Goal: Task Accomplishment & Management: Use online tool/utility

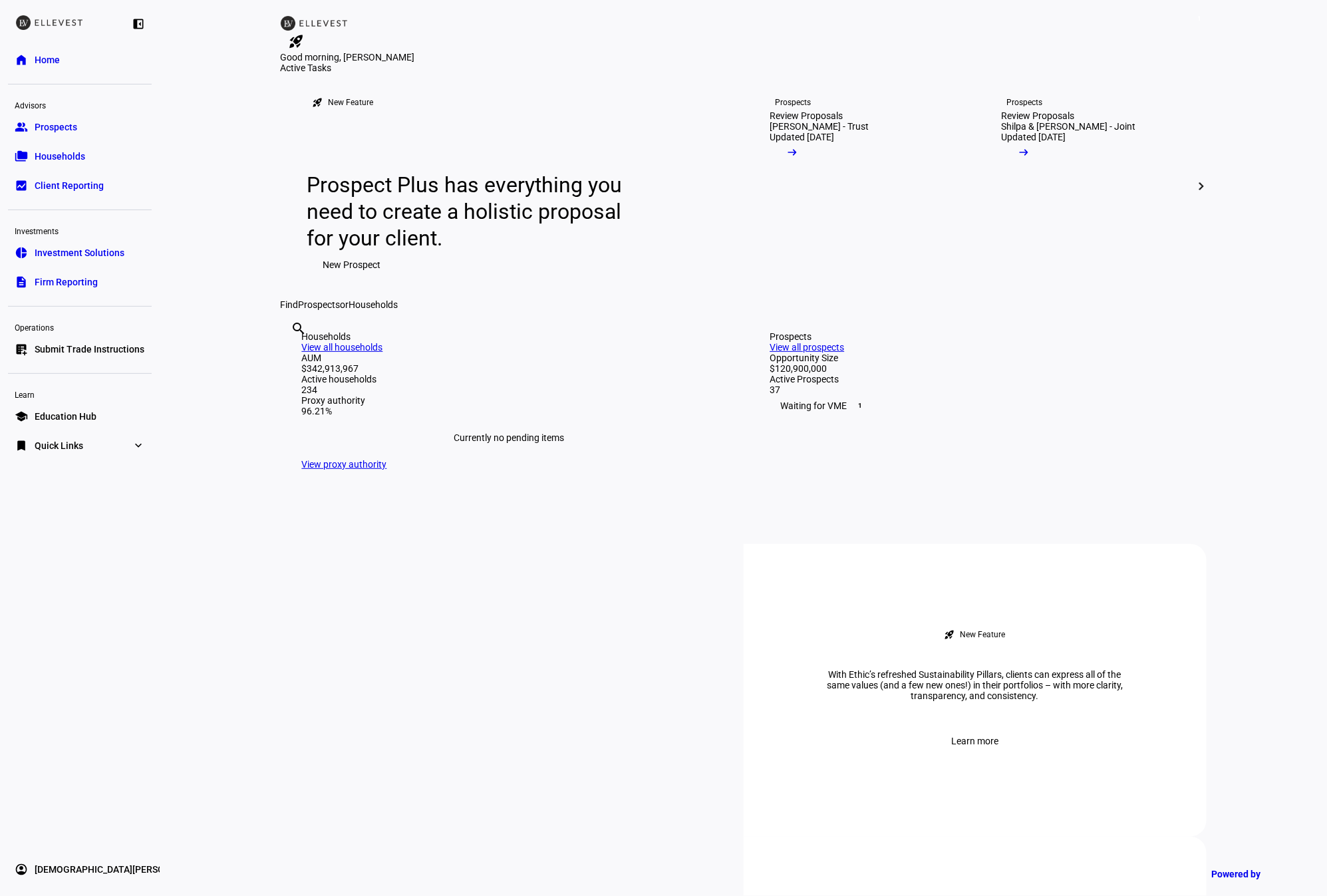
click at [66, 146] on link "folder_copy Households" at bounding box center [80, 156] width 144 height 27
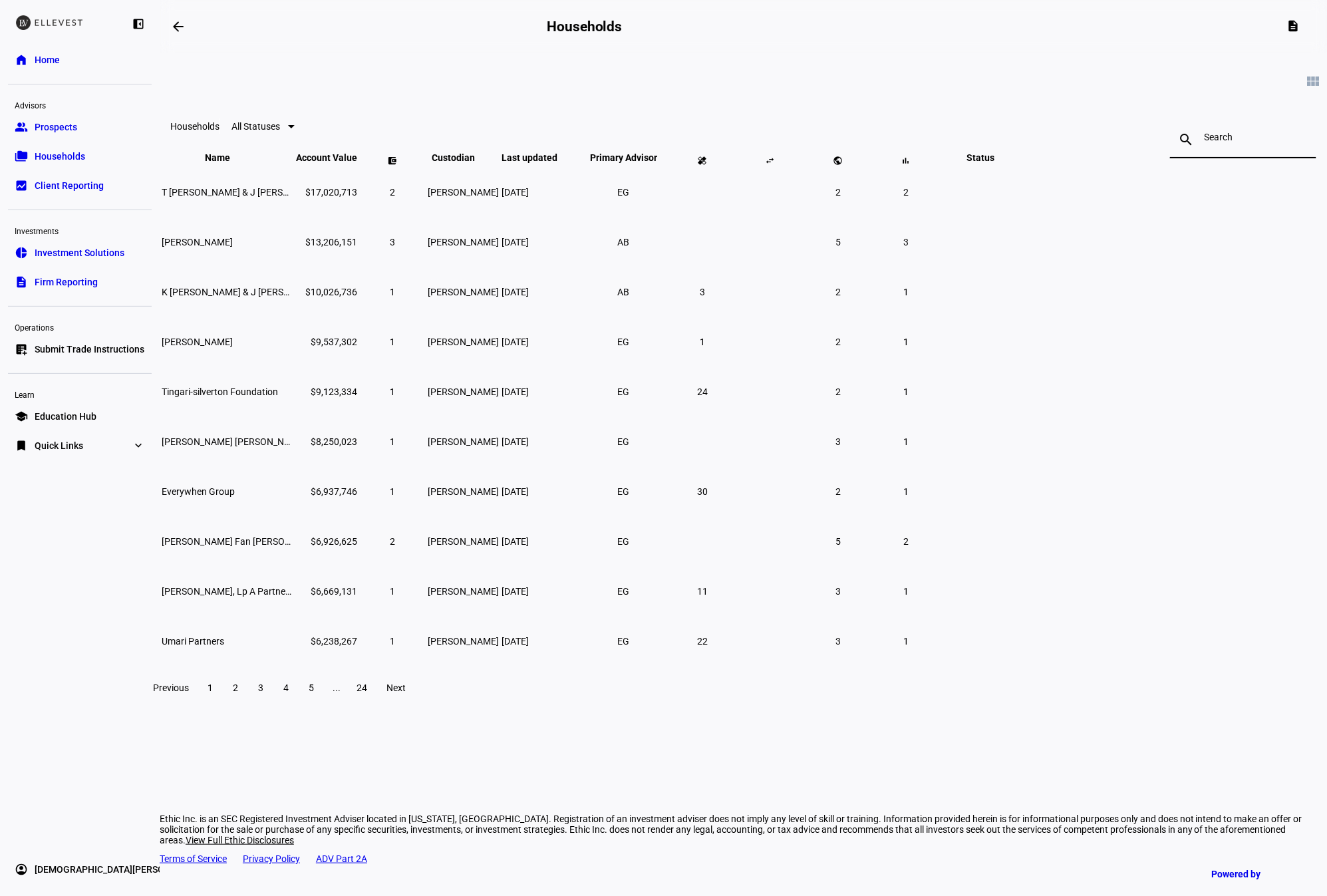
click at [1205, 142] on input at bounding box center [1243, 137] width 77 height 10
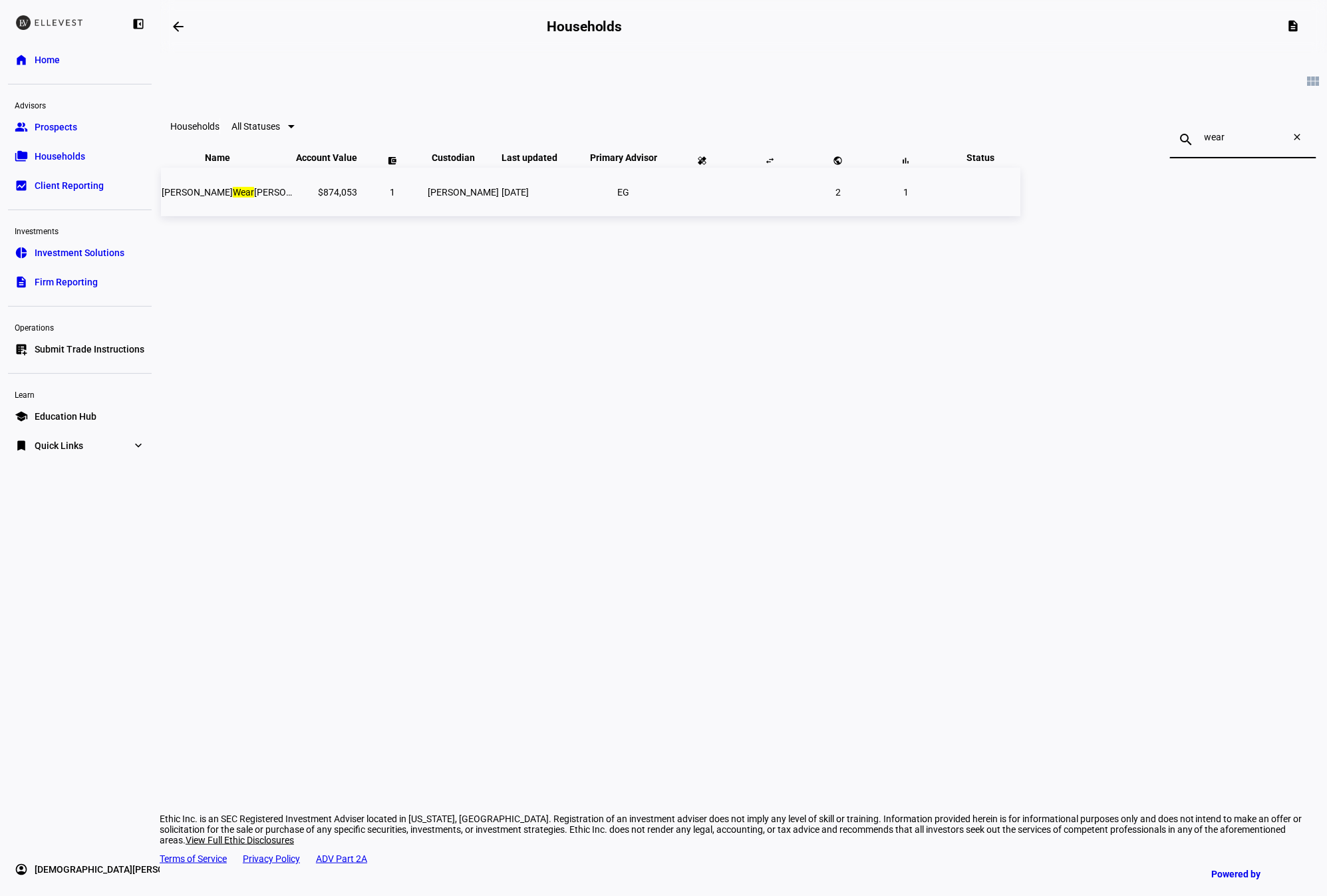
type input "wear"
click at [500, 216] on td "[PERSON_NAME]" at bounding box center [462, 192] width 72 height 49
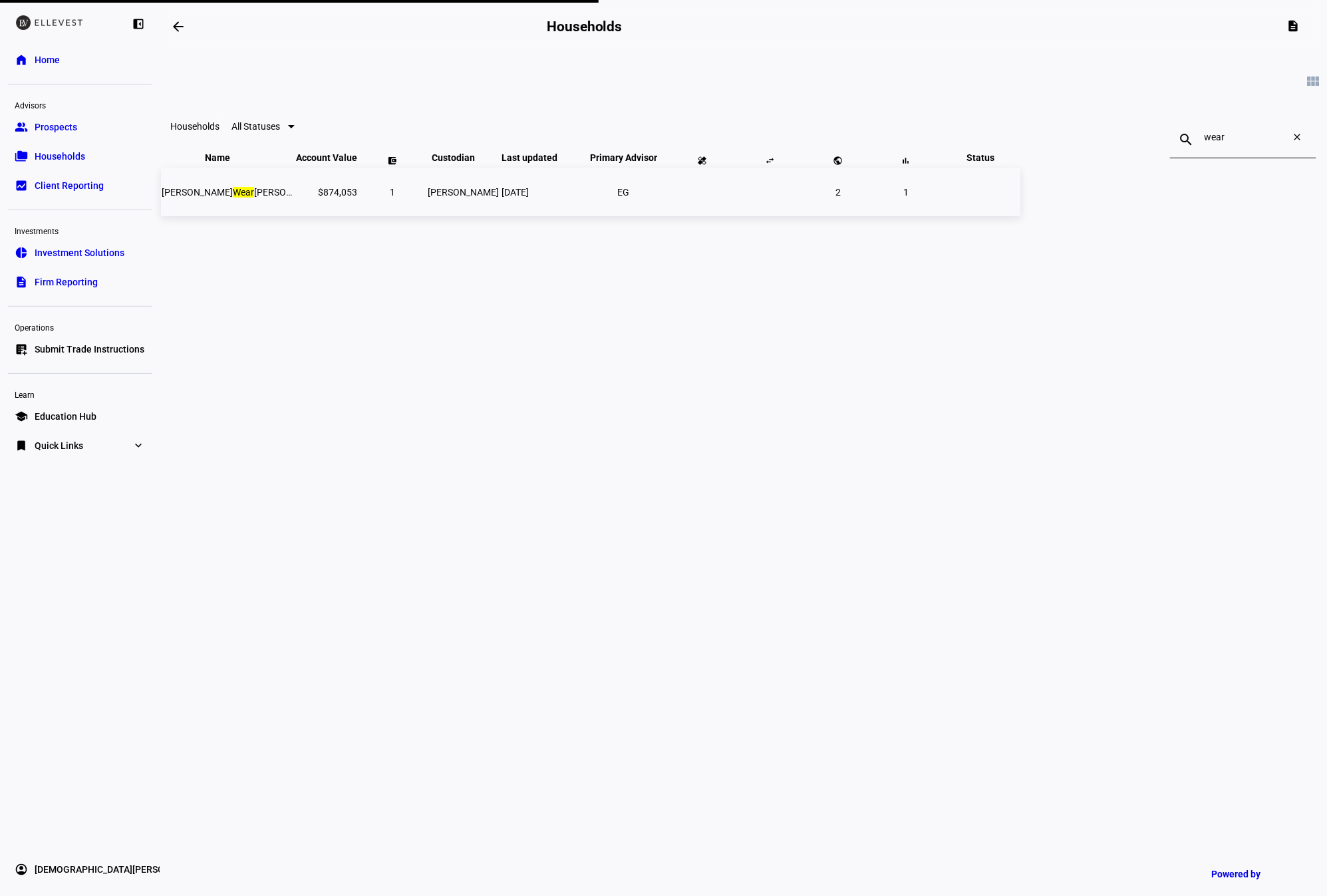
click at [500, 216] on td "[PERSON_NAME]" at bounding box center [462, 192] width 72 height 49
click at [325, 197] on span "[PERSON_NAME] Wear [PERSON_NAME]" at bounding box center [243, 192] width 164 height 10
click at [812, 377] on div "view_module Households All Statuses search wear close Name keyboard_arrow_down …" at bounding box center [743, 219] width 1168 height 333
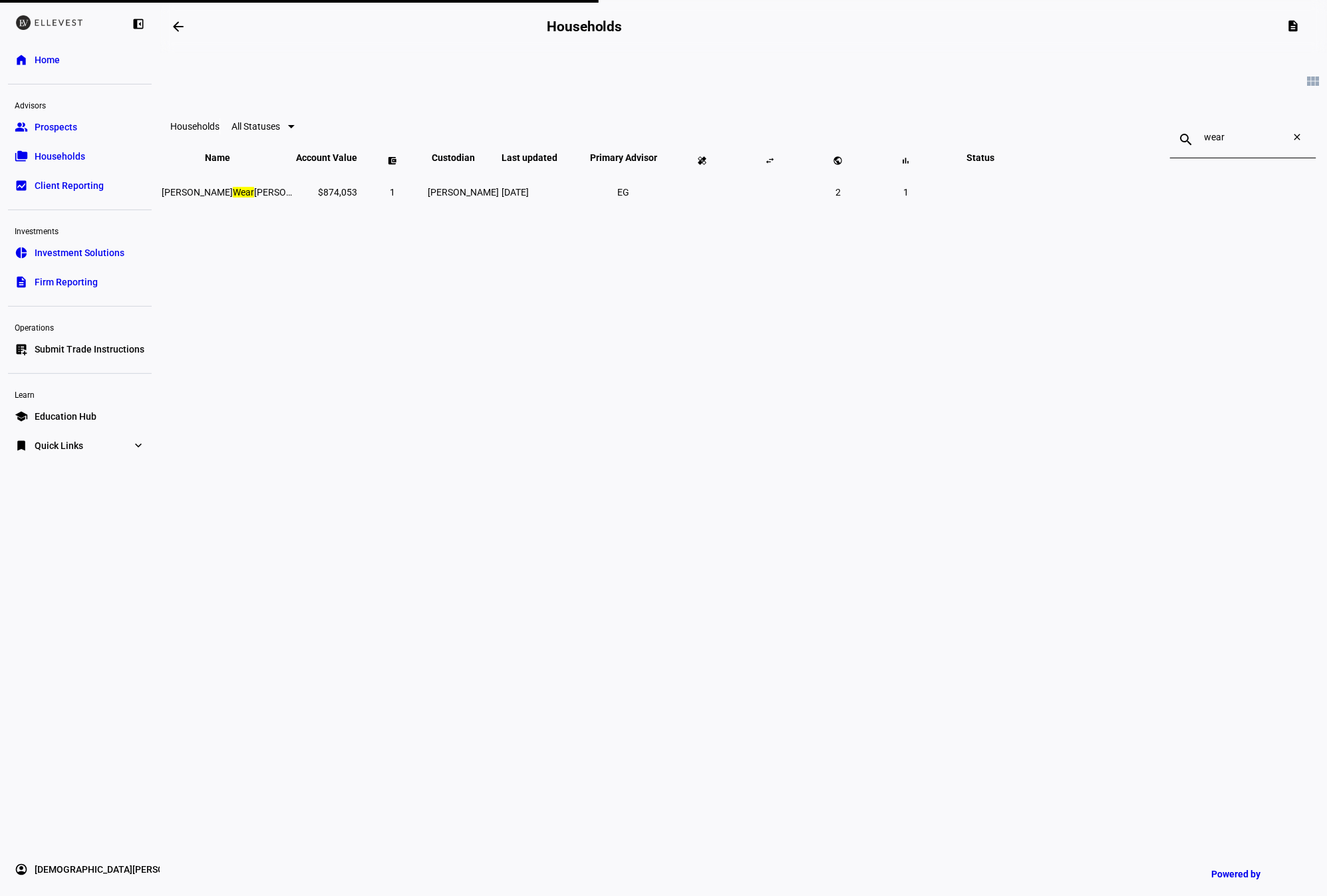
click at [66, 49] on link "home Home" at bounding box center [80, 60] width 144 height 27
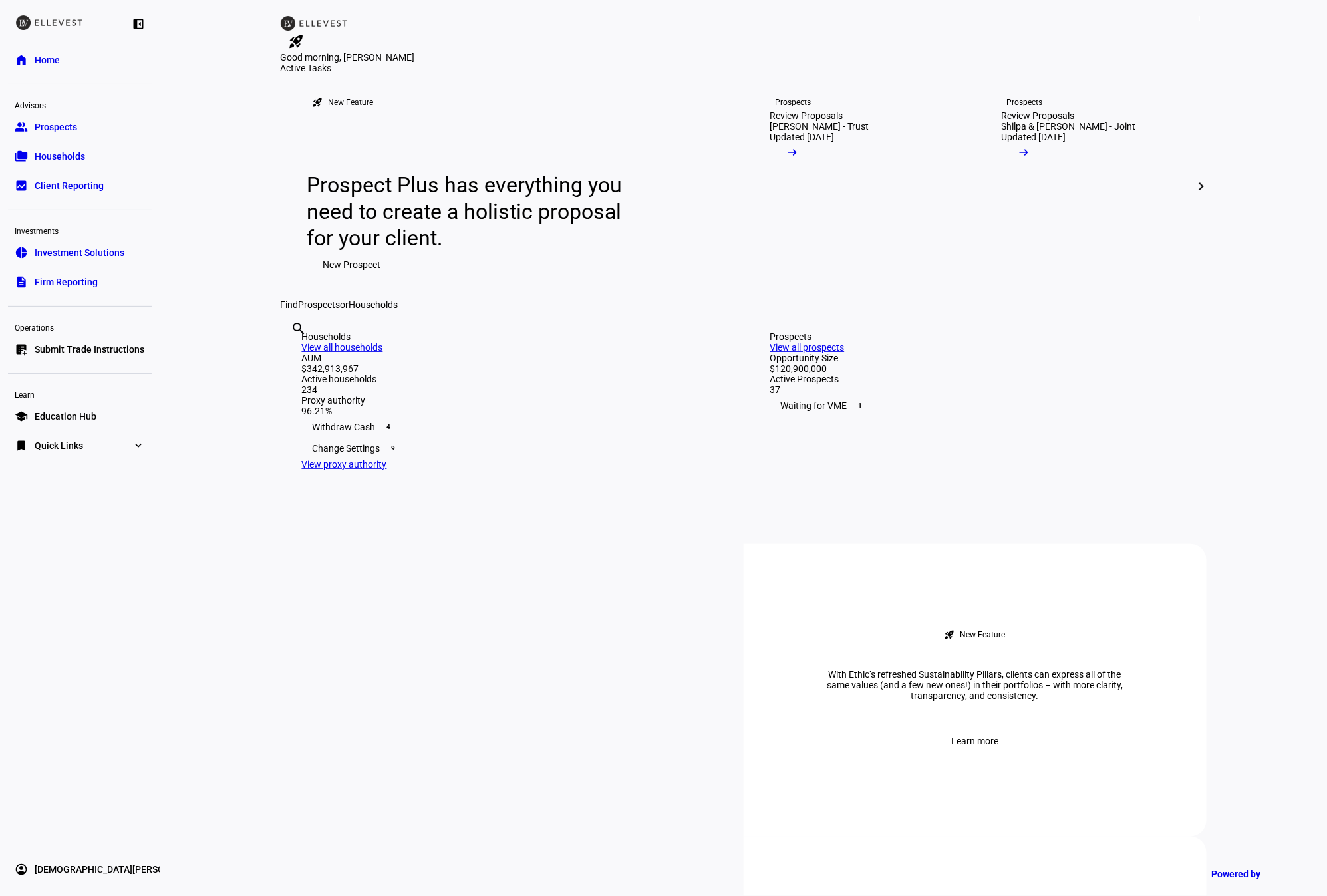
click at [54, 150] on span "Households" at bounding box center [60, 156] width 51 height 13
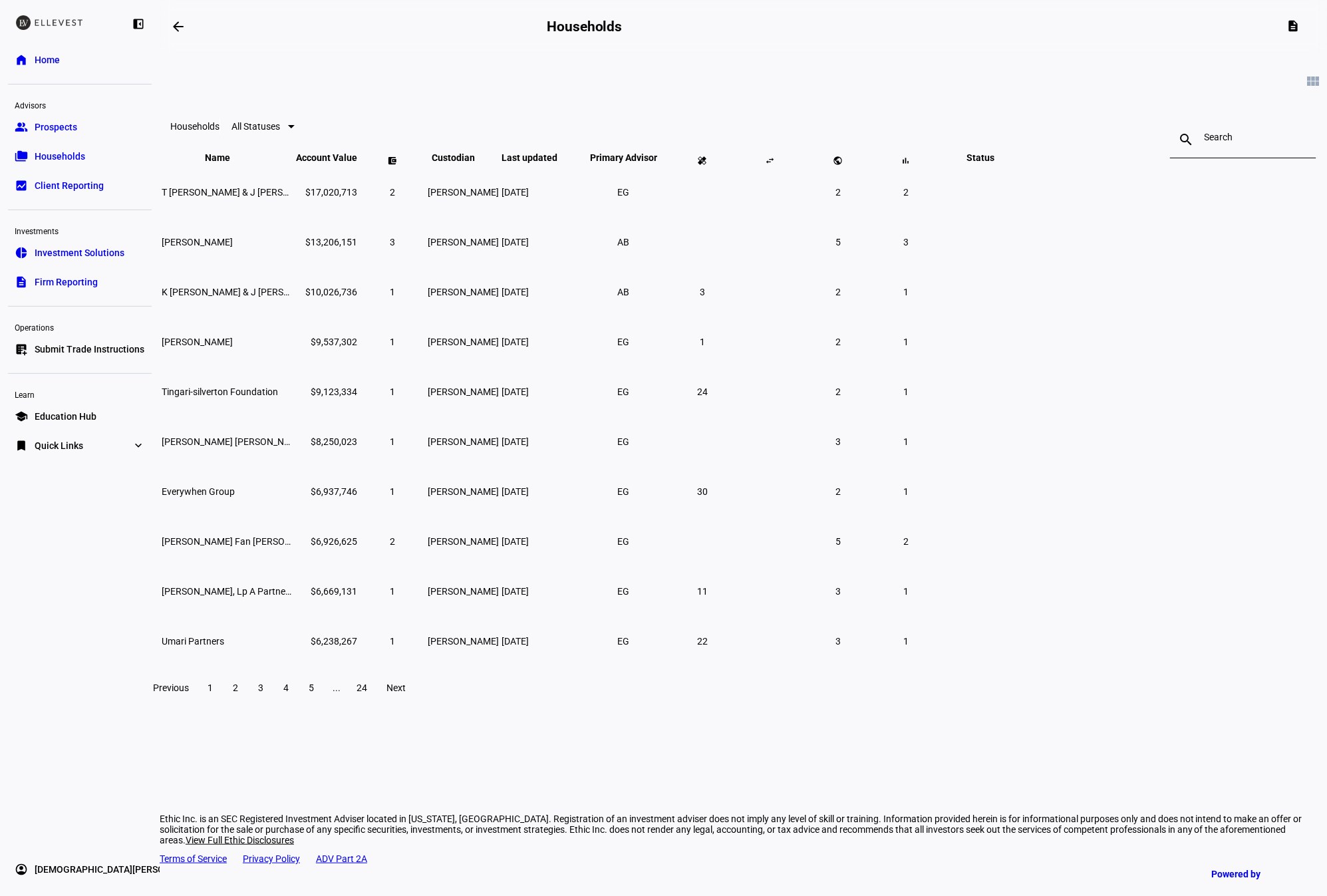
click at [1205, 135] on input at bounding box center [1243, 137] width 77 height 10
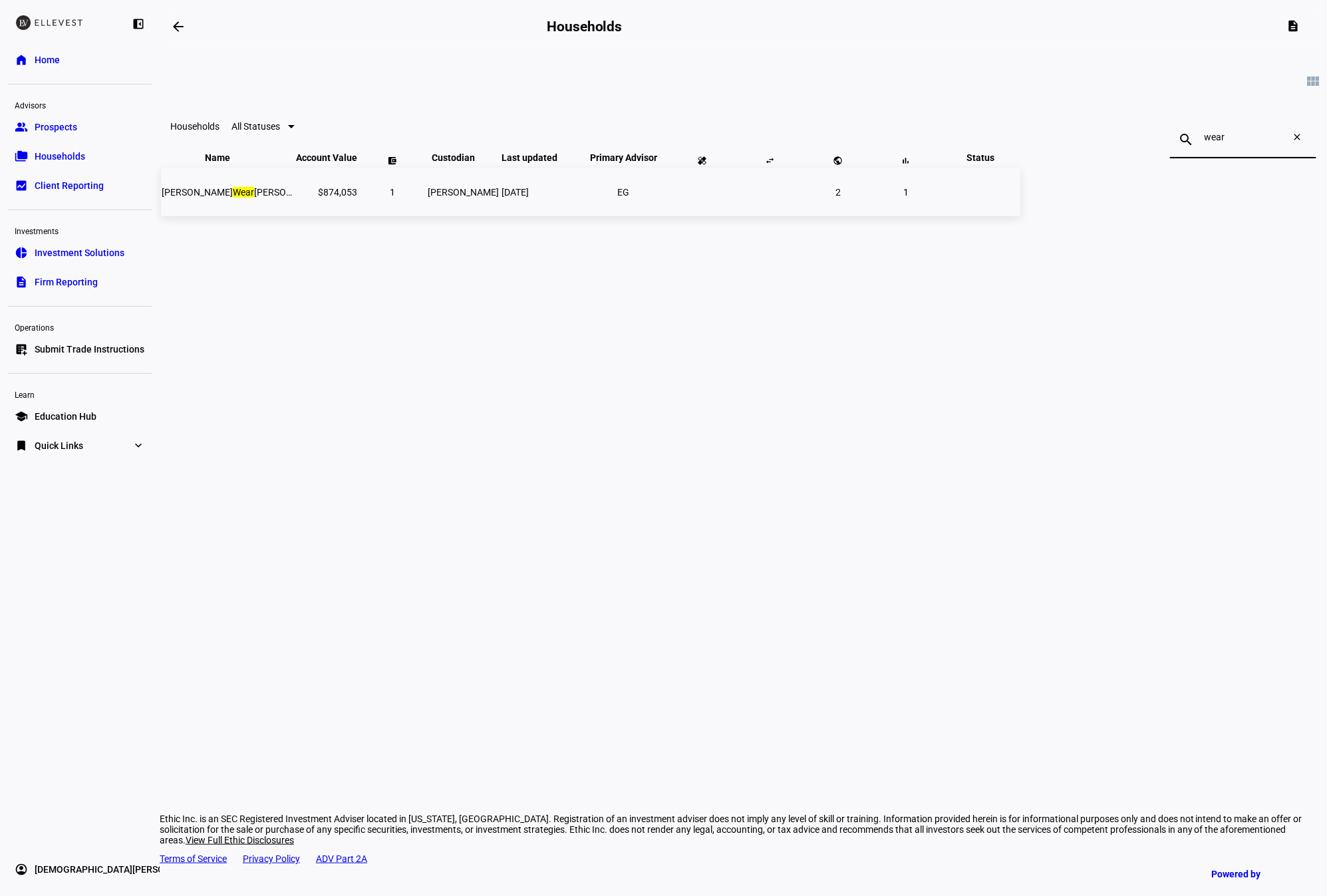
type input "wear"
click at [500, 216] on td "[PERSON_NAME]" at bounding box center [462, 192] width 72 height 49
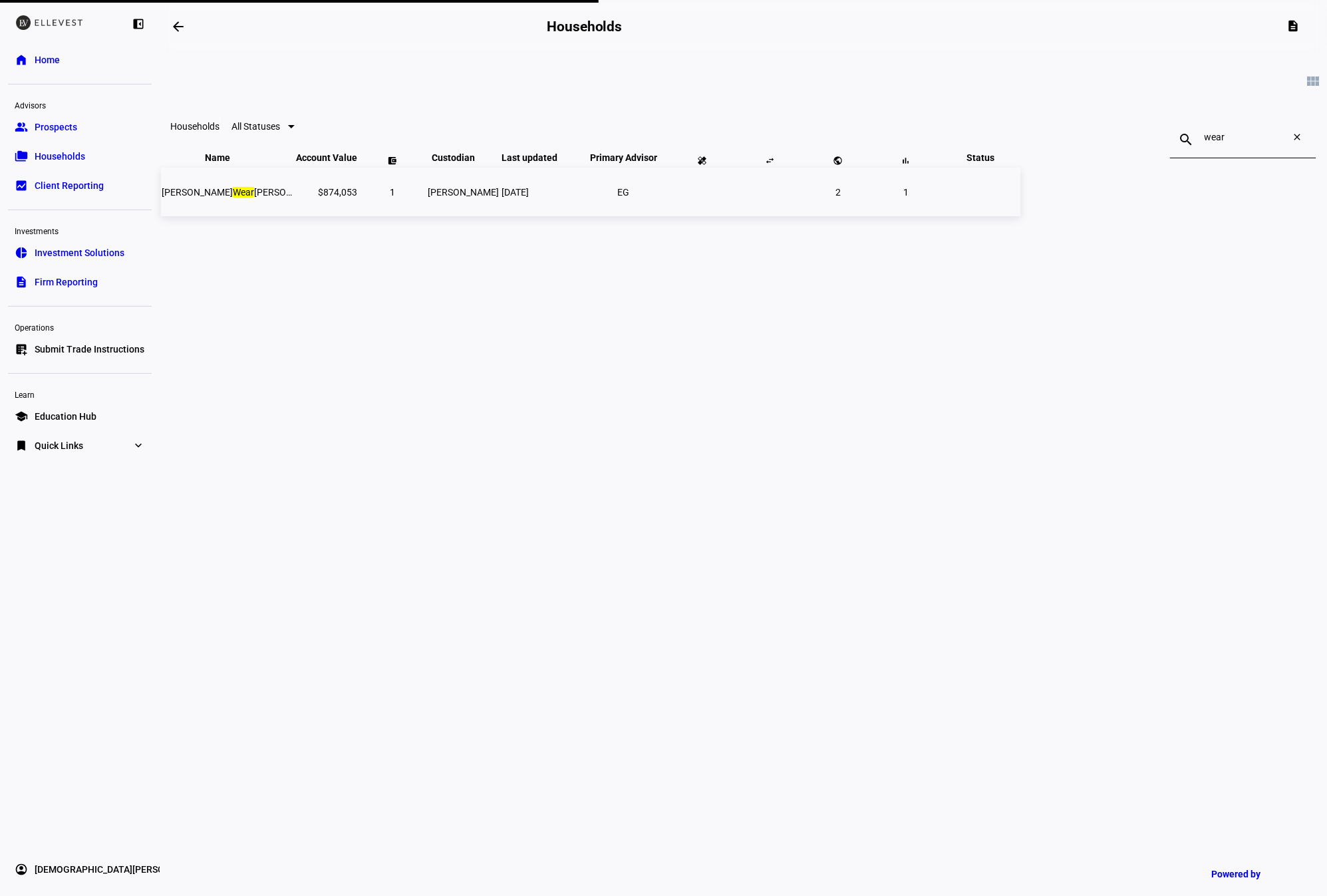
click at [325, 197] on span "[PERSON_NAME] Wear [PERSON_NAME]" at bounding box center [243, 192] width 164 height 10
drag, startPoint x: 586, startPoint y: 304, endPoint x: 592, endPoint y: 279, distance: 25.7
click at [586, 304] on div "view_module Households All Statuses search wear close Name keyboard_arrow_down …" at bounding box center [743, 219] width 1168 height 333
click at [500, 214] on td "[PERSON_NAME]" at bounding box center [462, 192] width 72 height 49
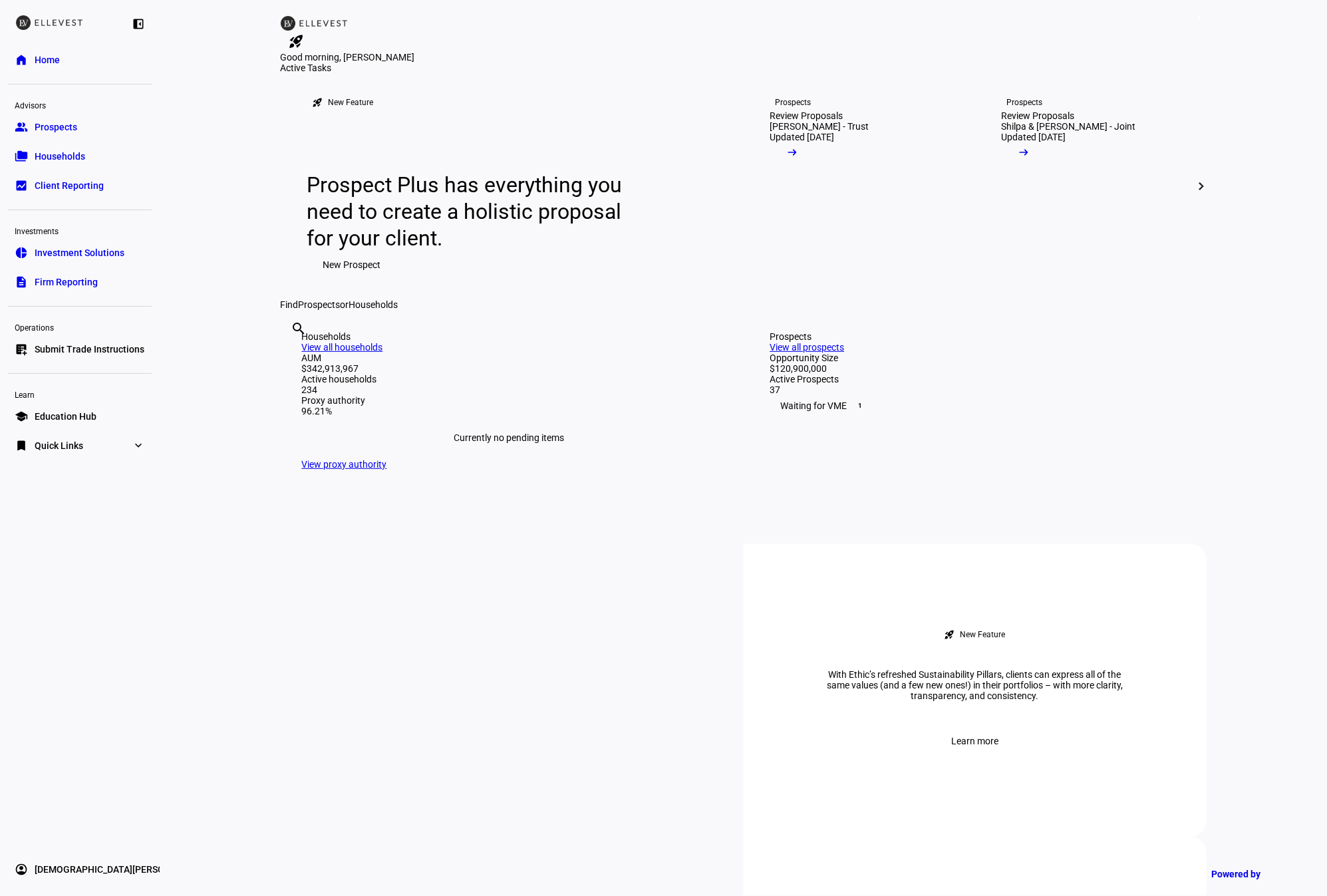
click at [87, 352] on span "Submit Trade Instructions" at bounding box center [89, 348] width 110 height 13
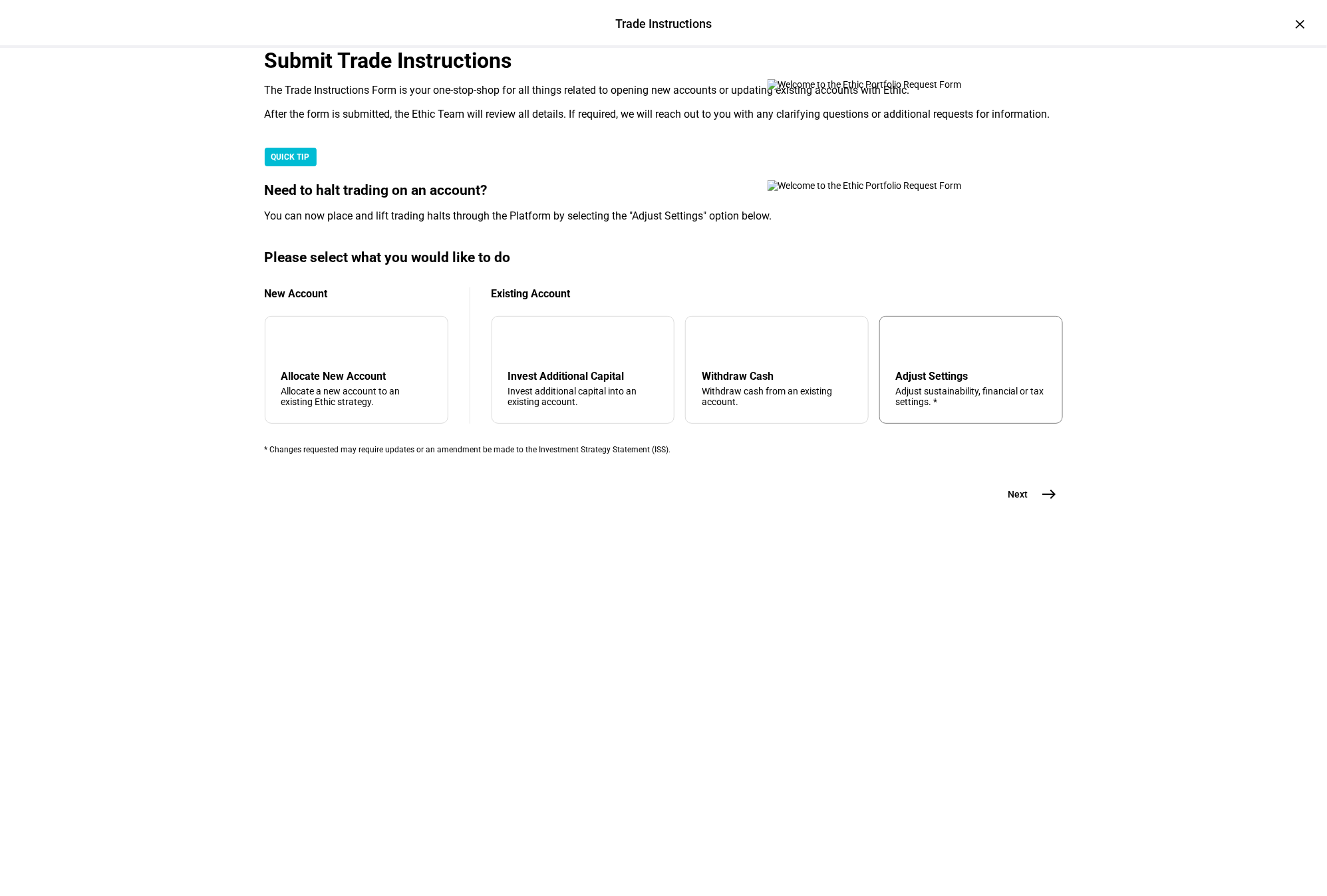
drag, startPoint x: 778, startPoint y: 696, endPoint x: 950, endPoint y: 719, distance: 173.5
click at [778, 407] on div "Withdraw cash from an existing account." at bounding box center [777, 396] width 150 height 21
click at [1033, 507] on button "Next east" at bounding box center [1027, 494] width 71 height 27
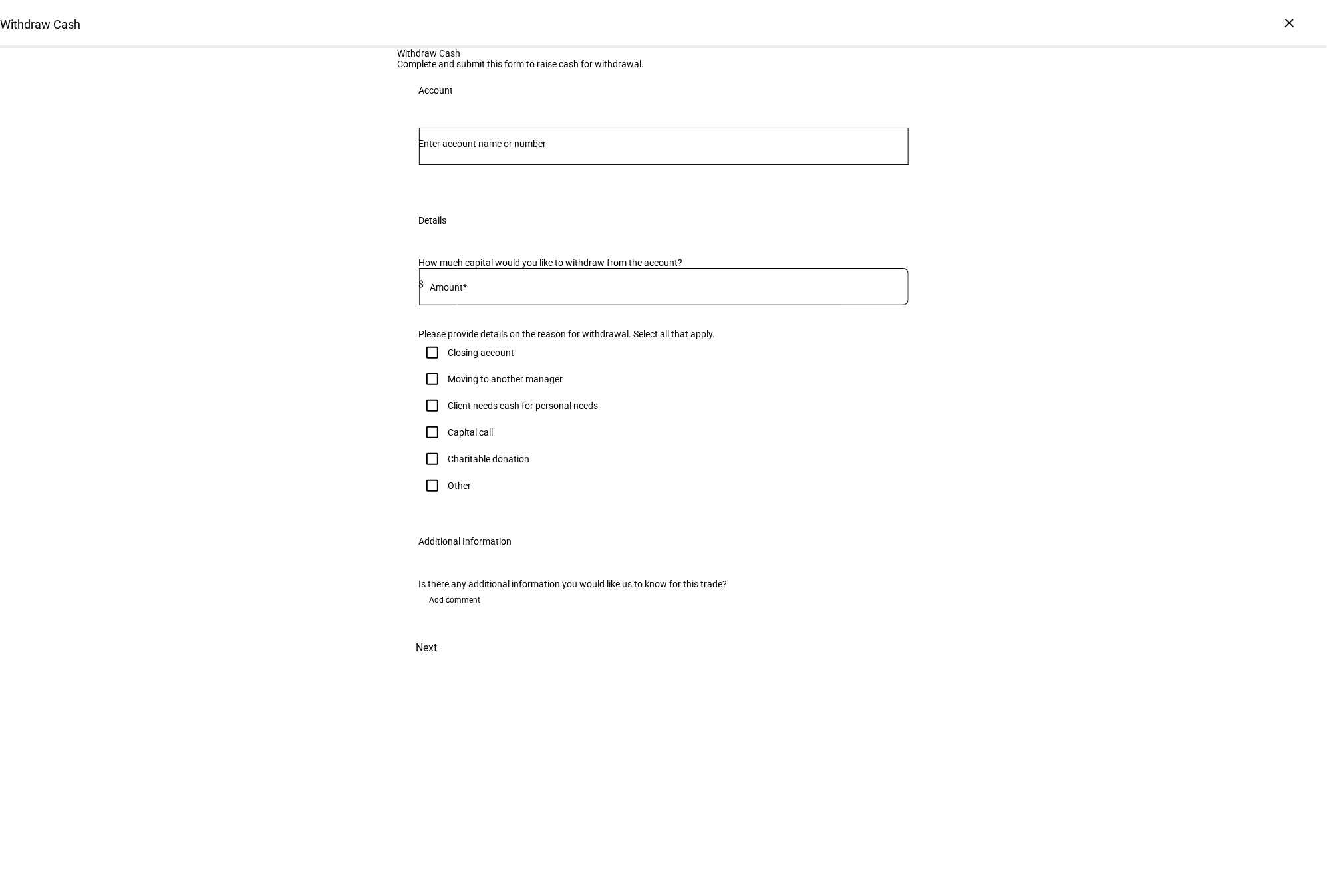
click at [514, 149] on input "Number" at bounding box center [664, 143] width 489 height 10
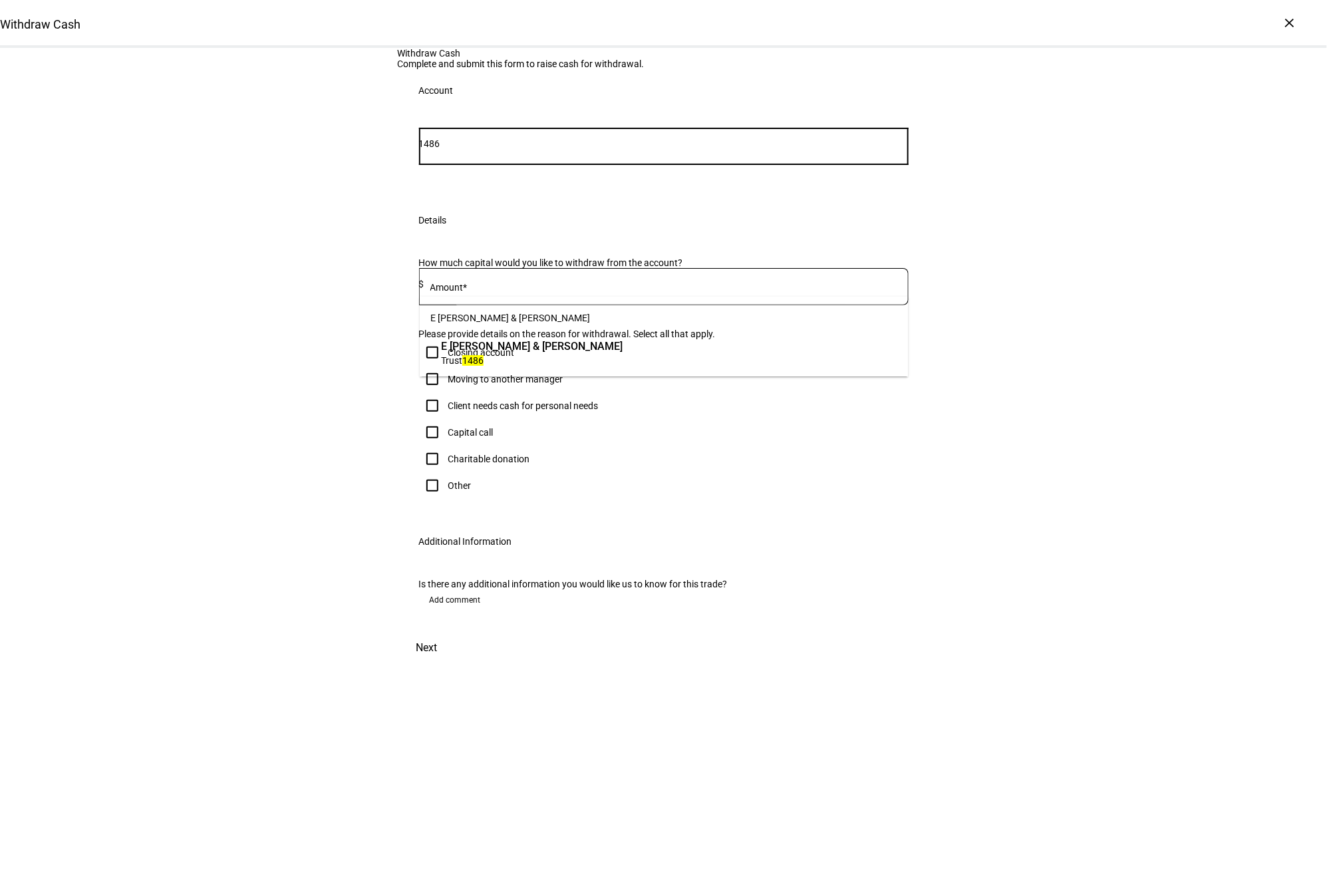
type input "1486"
click at [500, 341] on span "E Schuman & J Tilley" at bounding box center [532, 346] width 181 height 15
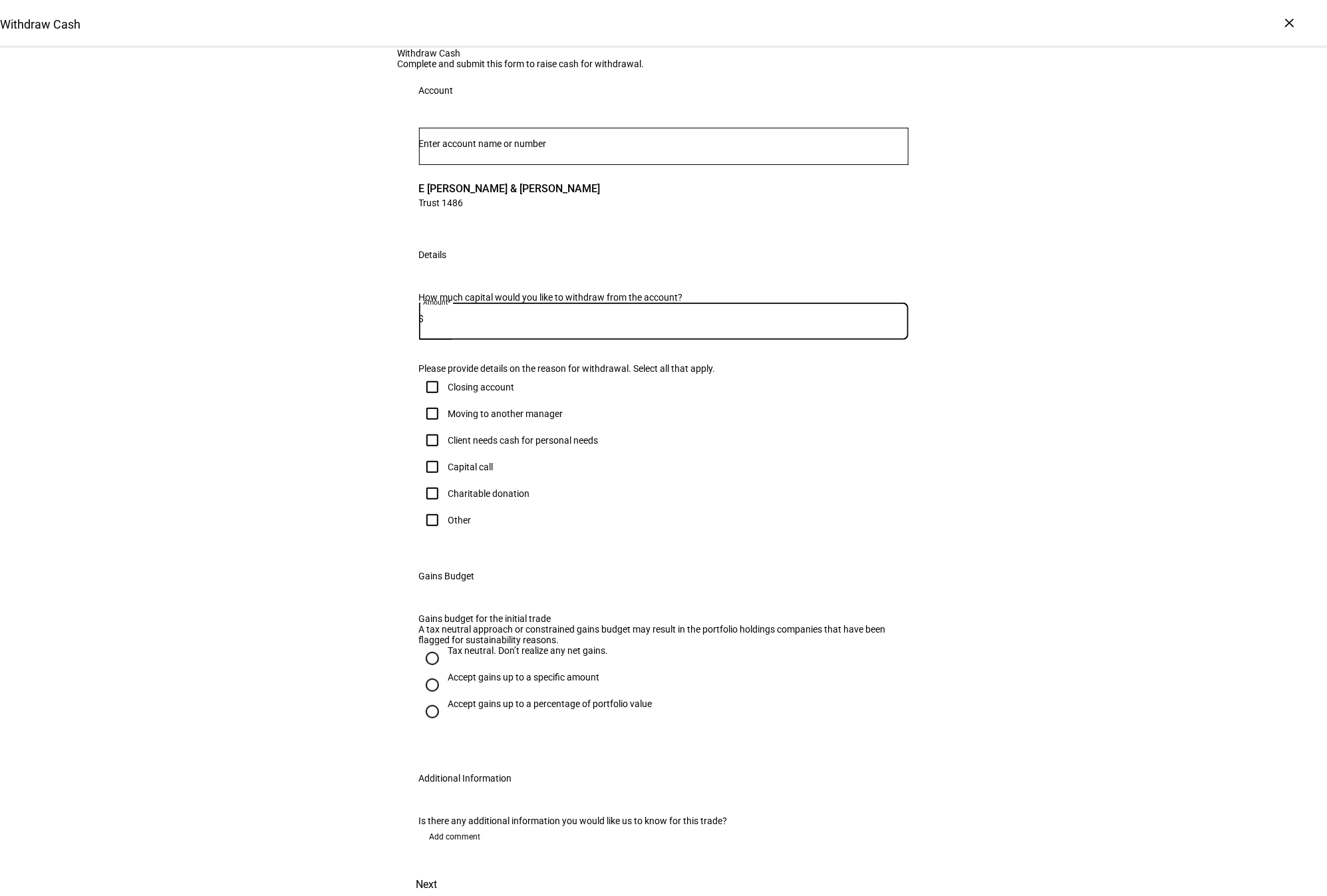
click at [555, 324] on input at bounding box center [666, 318] width 484 height 10
type input "125,000"
click at [448, 536] on div at bounding box center [432, 520] width 32 height 32
checkbox input "true"
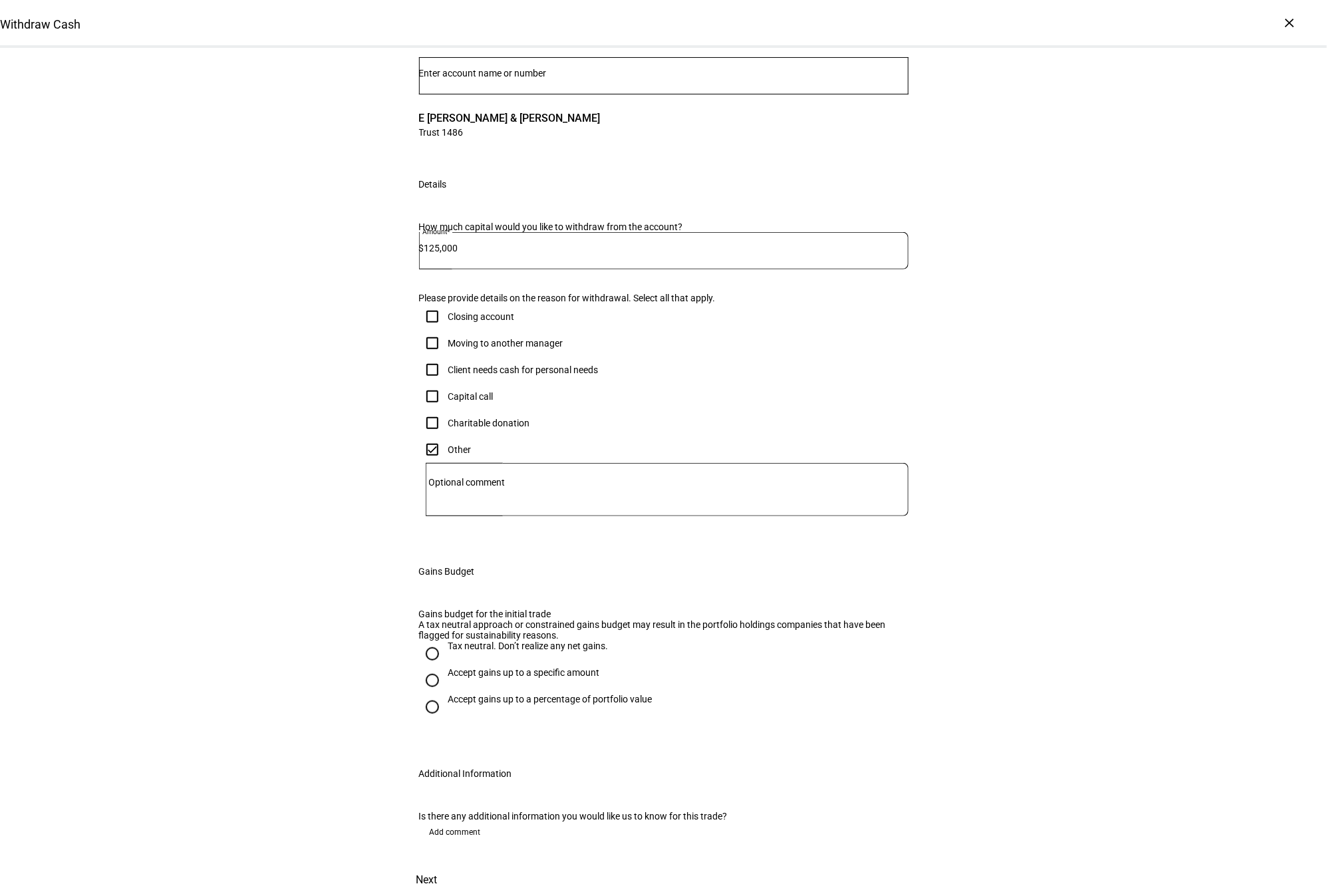
scroll to position [374, 0]
click at [480, 667] on div "Accept gains up to a specific amount" at bounding box center [524, 672] width 152 height 10
click at [445, 667] on input "Accept gains up to a specific amount" at bounding box center [432, 680] width 27 height 27
radio input "true"
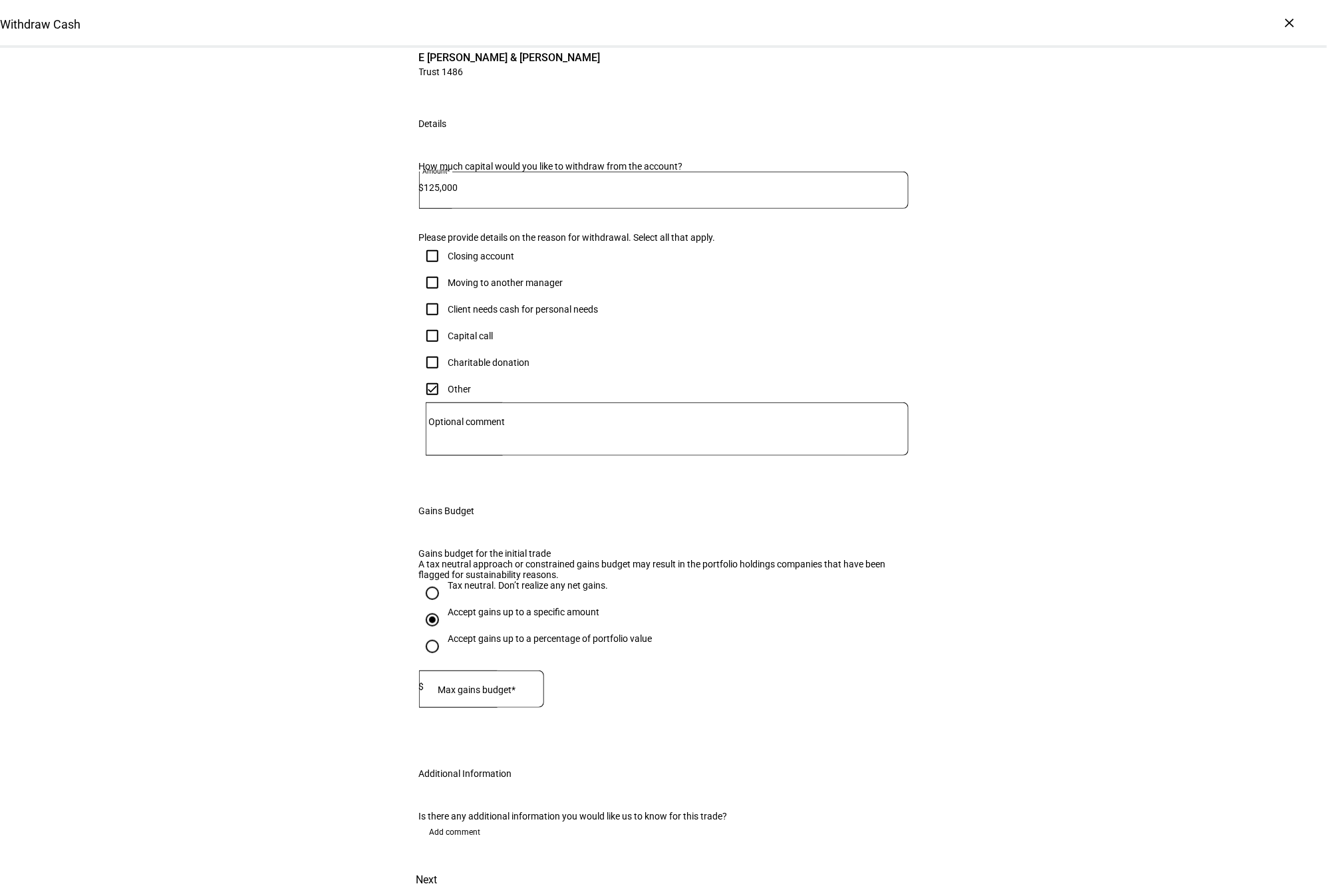
click at [515, 684] on mat-label "Max gains budget*" at bounding box center [476, 689] width 78 height 10
type input "16,000"
click at [462, 821] on span "Add comment" at bounding box center [455, 831] width 52 height 21
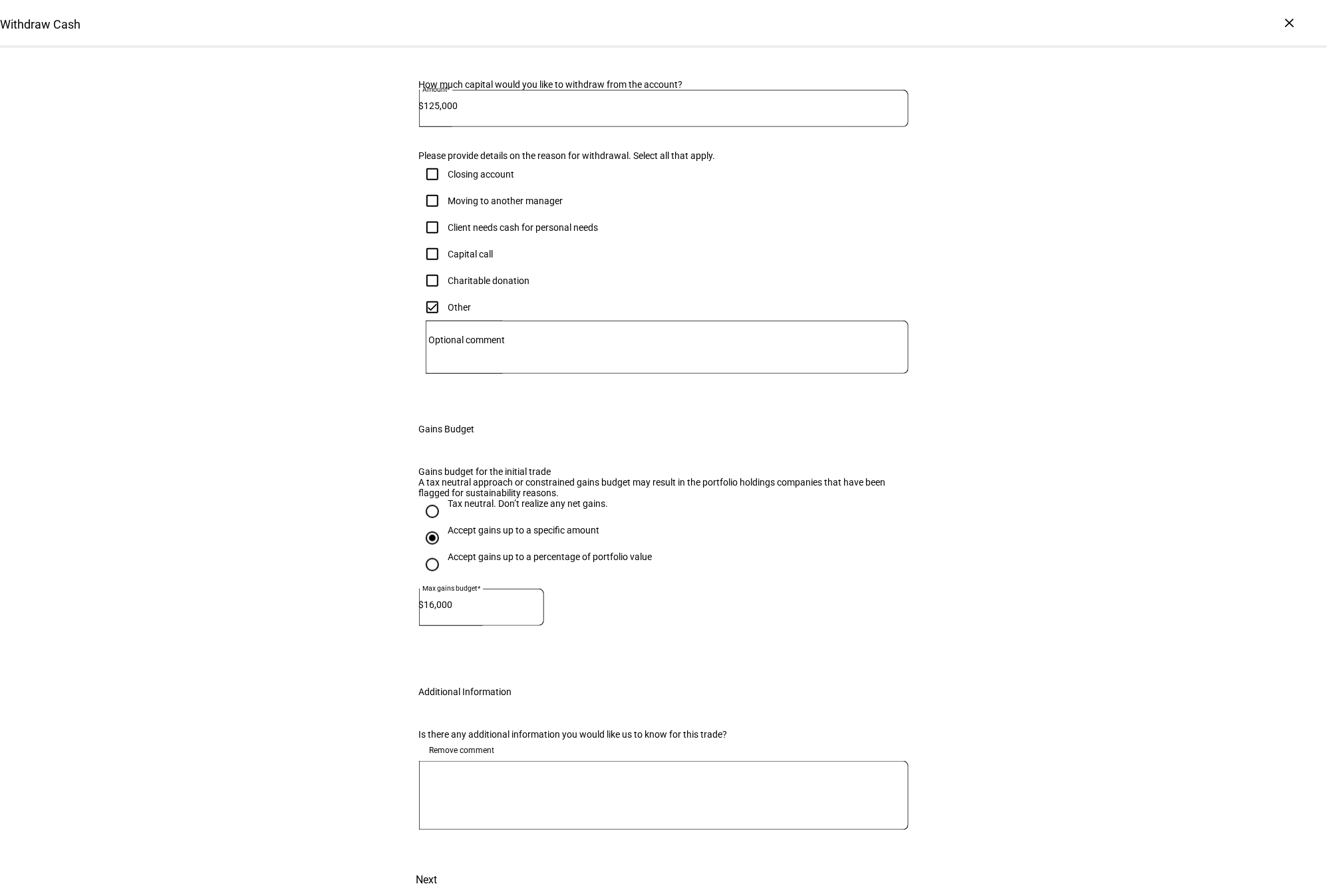
click at [449, 803] on div at bounding box center [664, 795] width 489 height 69
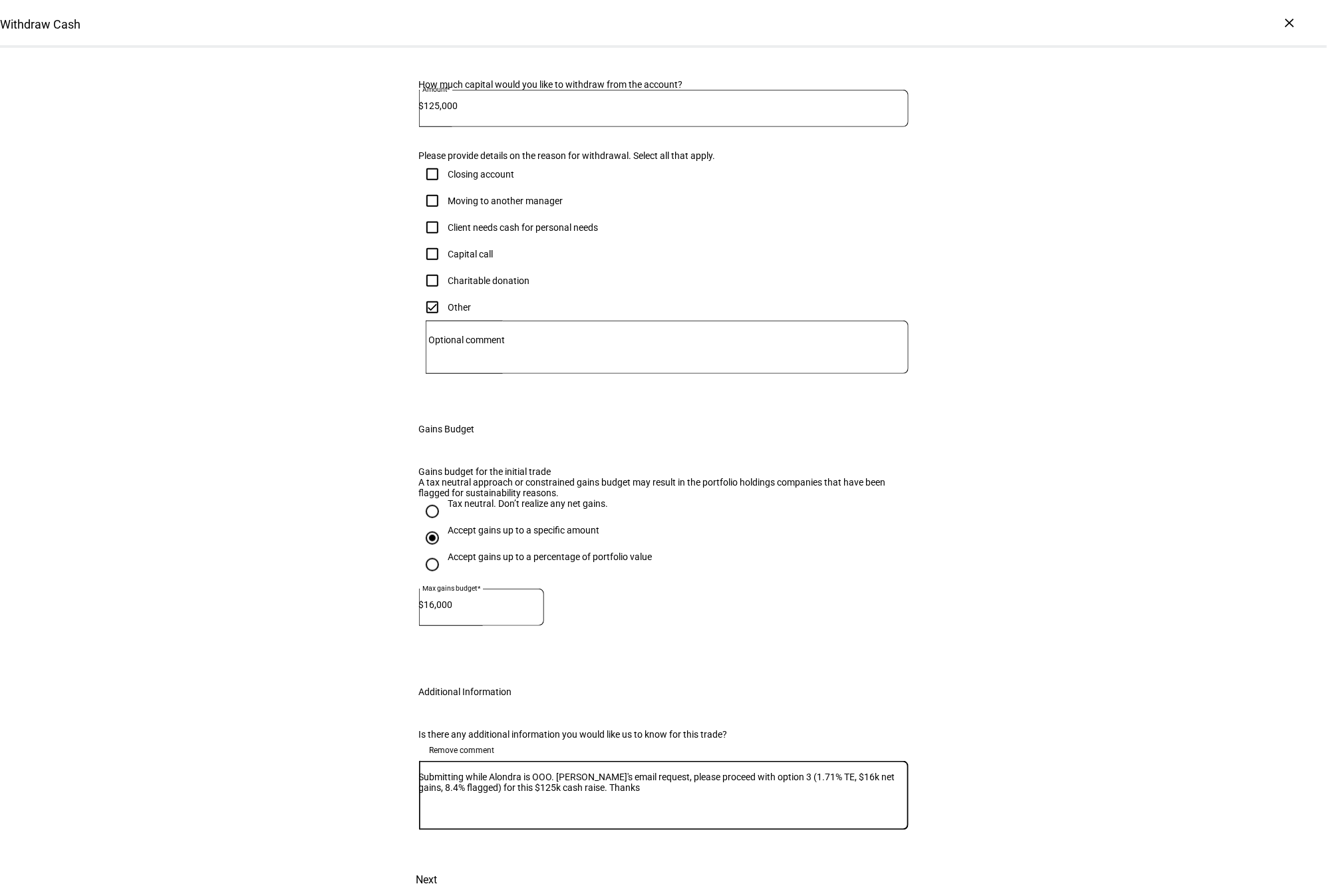
type textarea "Submitting while Alondra is OOO. Per Sara's email request, please proceed with …"
click at [438, 864] on span "Next" at bounding box center [427, 880] width 21 height 32
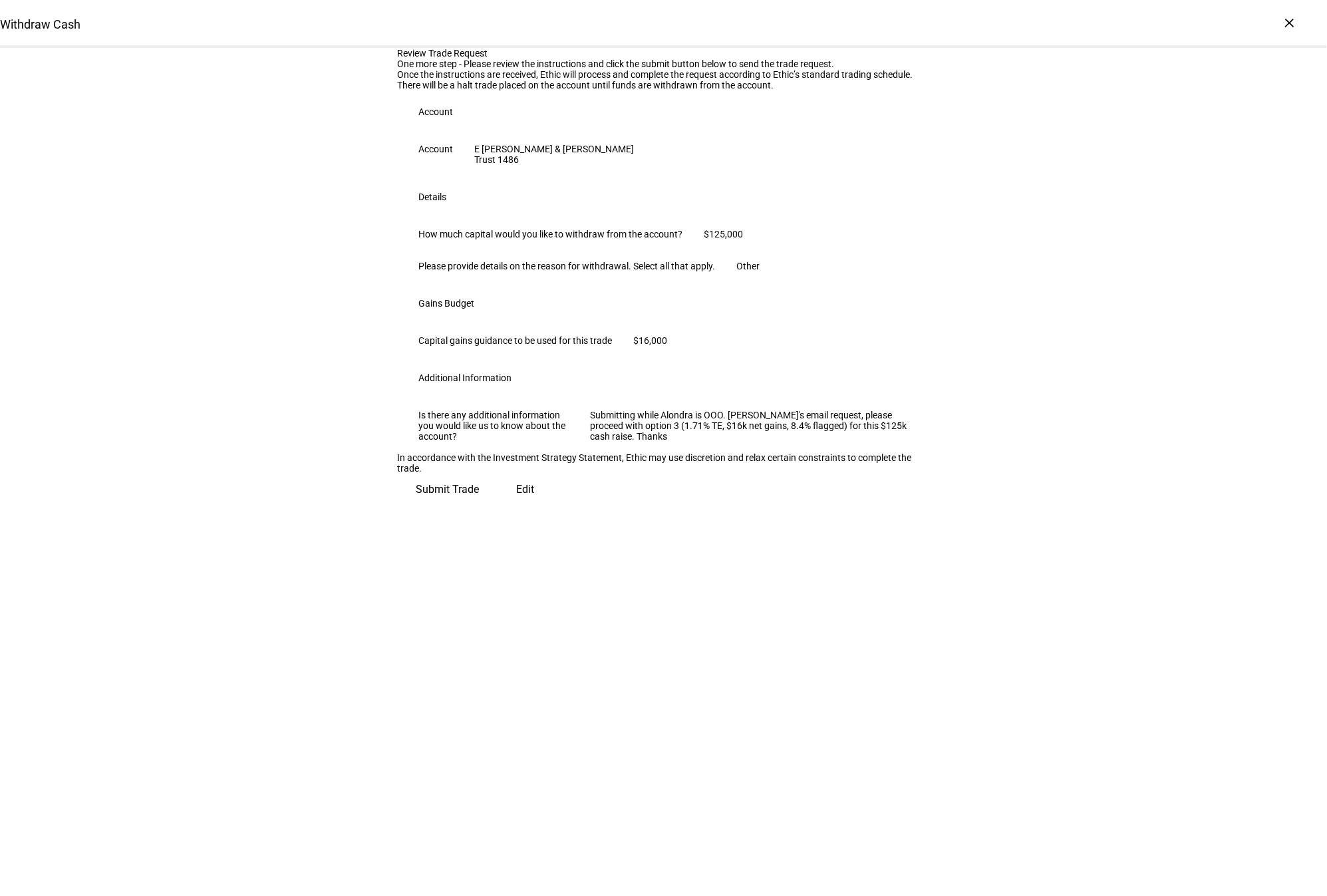
click at [480, 506] on span "Submit Trade" at bounding box center [448, 489] width 63 height 32
